Goal: Task Accomplishment & Management: Use online tool/utility

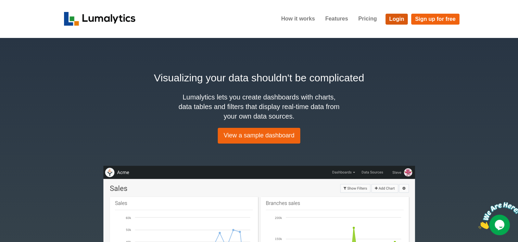
drag, startPoint x: 398, startPoint y: 23, endPoint x: 352, endPoint y: 89, distance: 81.1
click at [398, 23] on link "Login" at bounding box center [396, 19] width 23 height 11
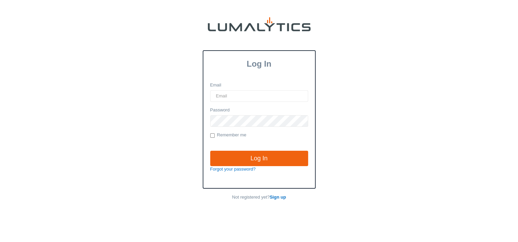
click at [229, 94] on input "Email" at bounding box center [259, 96] width 98 height 12
type input "[EMAIL_ADDRESS][DOMAIN_NAME]"
click at [210, 151] on input "Log In" at bounding box center [259, 159] width 98 height 16
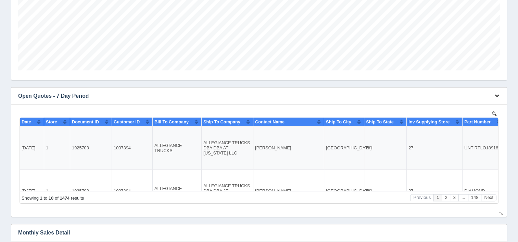
click at [498, 96] on icon "button" at bounding box center [496, 95] width 4 height 4
click at [471, 107] on link "Download CSV" at bounding box center [473, 106] width 55 height 10
